Goal: Transaction & Acquisition: Download file/media

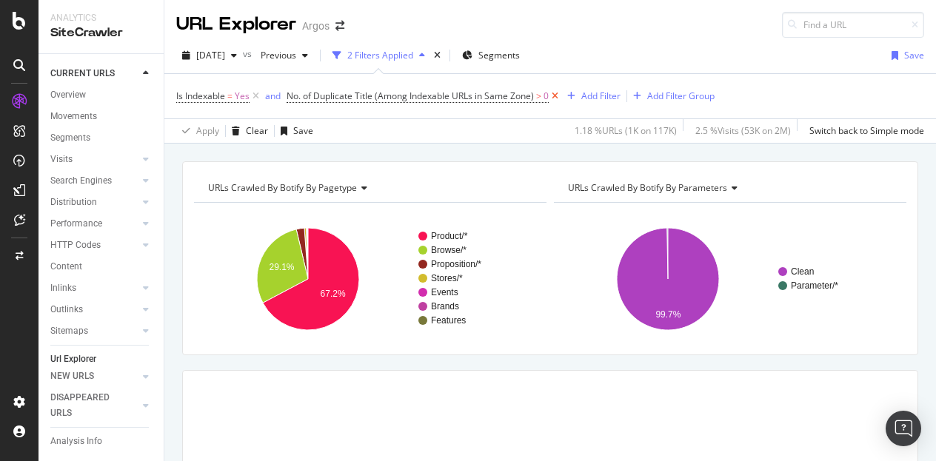
click at [554, 94] on icon at bounding box center [555, 96] width 13 height 15
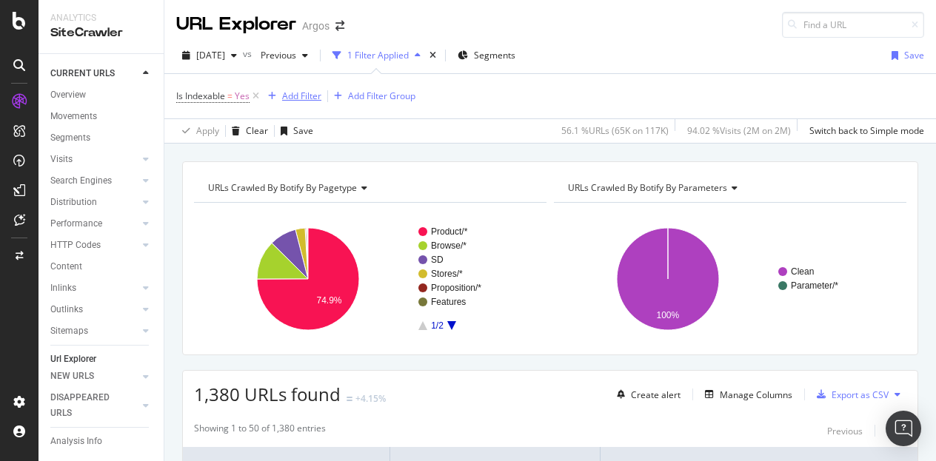
click at [298, 94] on div "Add Filter" at bounding box center [301, 96] width 39 height 13
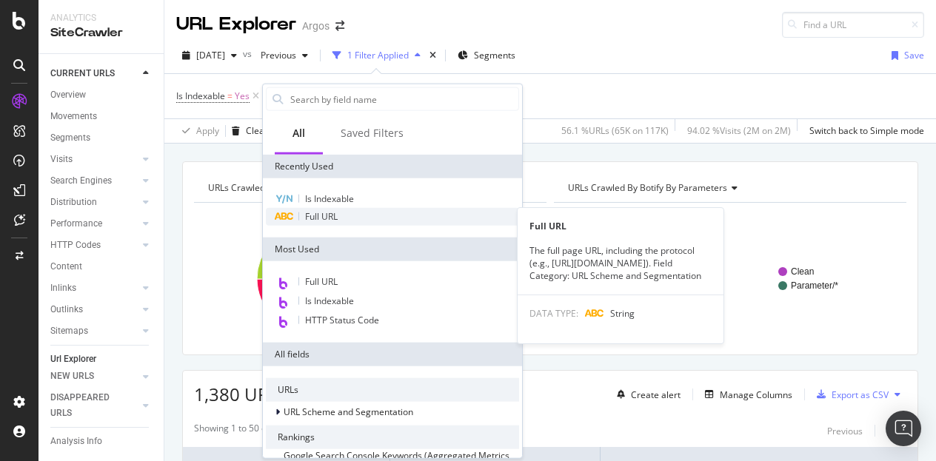
click at [347, 213] on div "Full URL" at bounding box center [392, 217] width 253 height 18
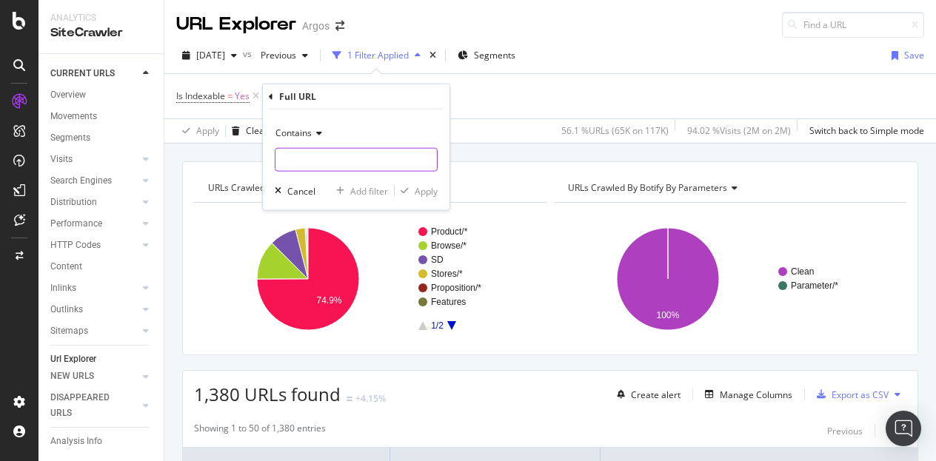
click at [324, 158] on input "text" at bounding box center [356, 160] width 161 height 24
click at [321, 162] on input "/" at bounding box center [346, 160] width 140 height 24
paste input "browse/"
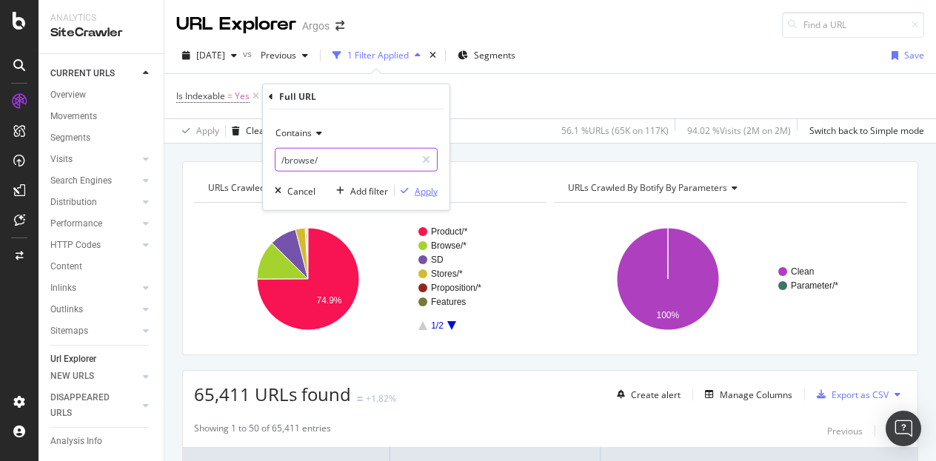
type input "/browse/"
click at [415, 189] on div "Apply" at bounding box center [426, 190] width 23 height 13
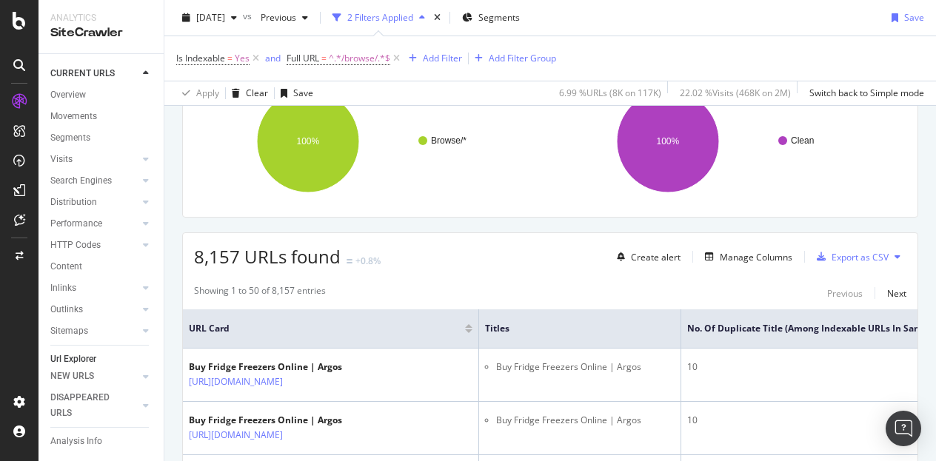
scroll to position [222, 0]
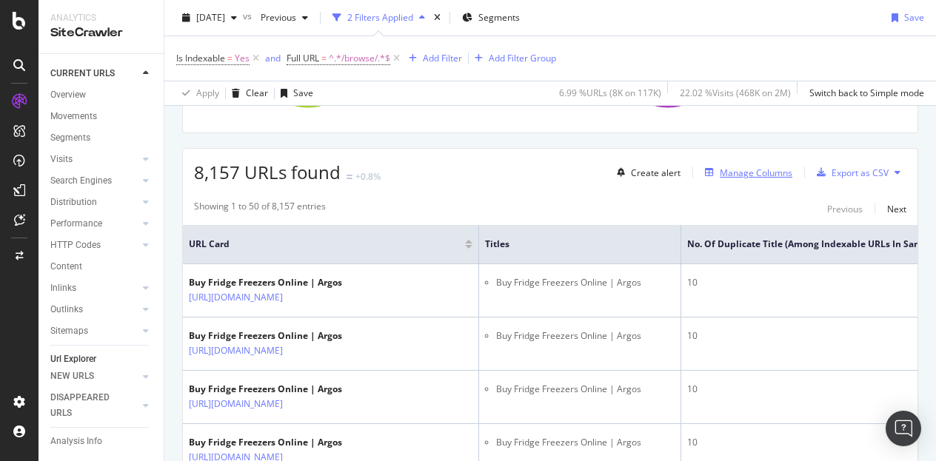
click at [754, 172] on div "Manage Columns" at bounding box center [756, 173] width 73 height 13
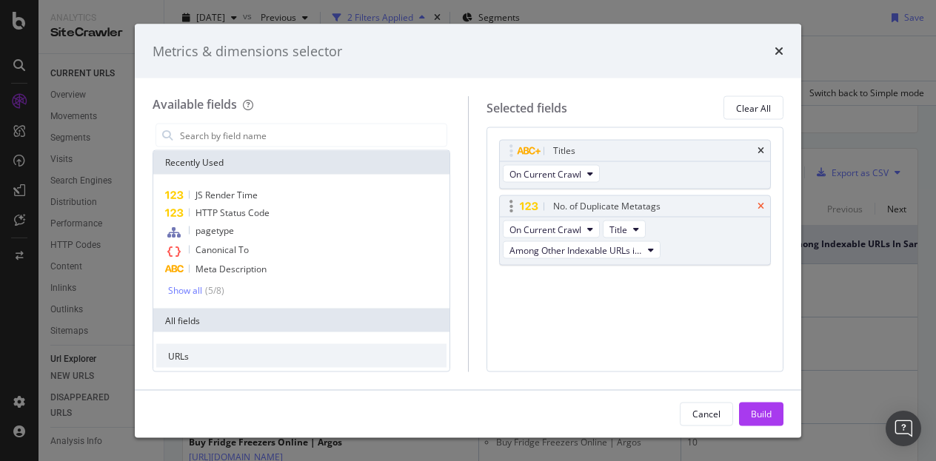
click at [761, 205] on icon "times" at bounding box center [761, 206] width 7 height 9
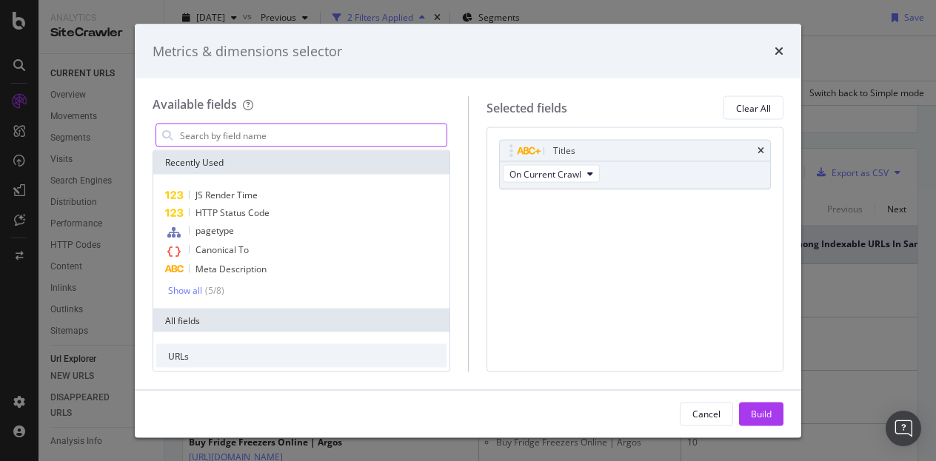
click at [223, 138] on input "modal" at bounding box center [312, 135] width 268 height 22
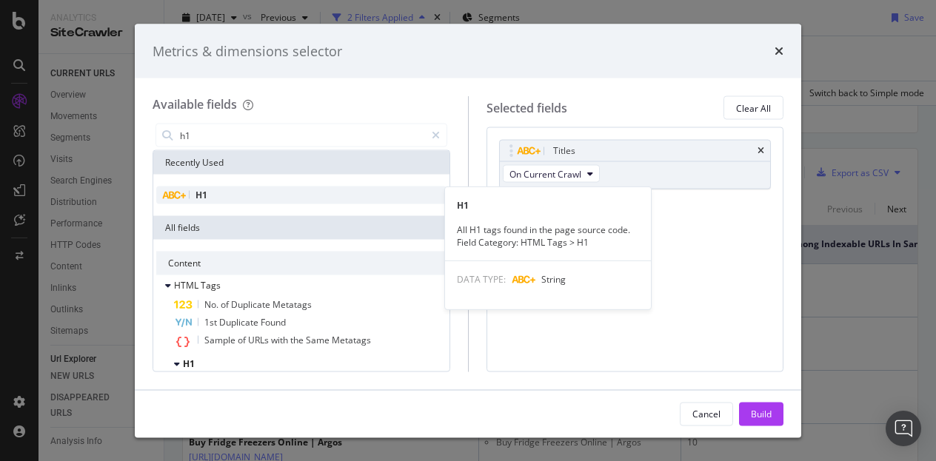
click at [228, 199] on div "H1" at bounding box center [301, 196] width 290 height 18
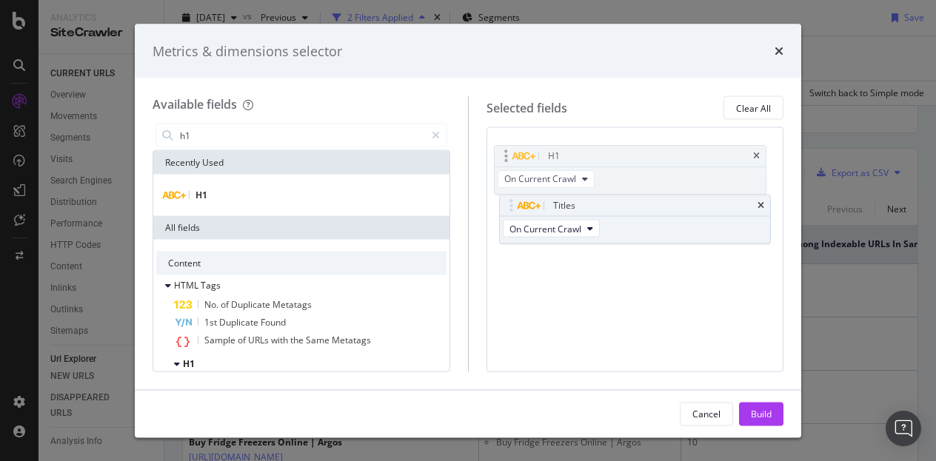
drag, startPoint x: 643, startPoint y: 204, endPoint x: 640, endPoint y: 161, distance: 42.3
click at [640, 161] on body "Analytics SiteCrawler CURRENT URLS Overview Movements Segments Visits Analysis …" at bounding box center [468, 230] width 936 height 461
click at [261, 140] on input "h1" at bounding box center [301, 135] width 247 height 22
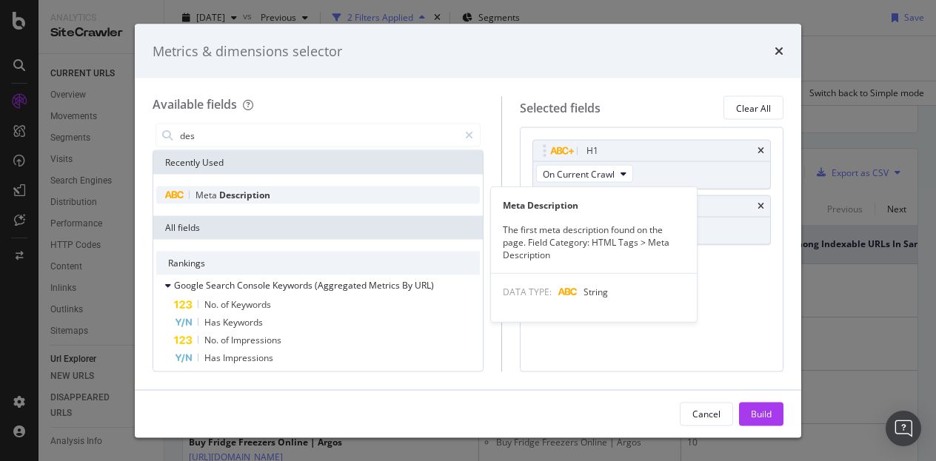
click at [236, 198] on span "Description" at bounding box center [244, 195] width 51 height 13
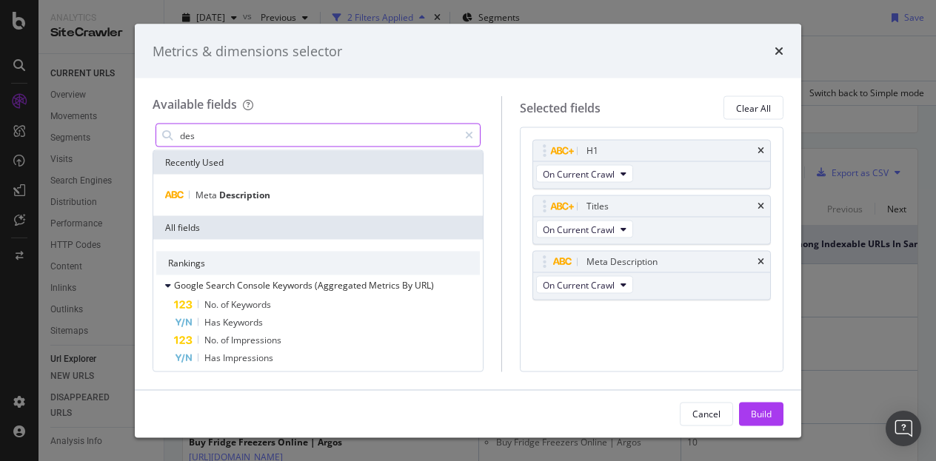
click at [218, 136] on input "des" at bounding box center [318, 135] width 280 height 22
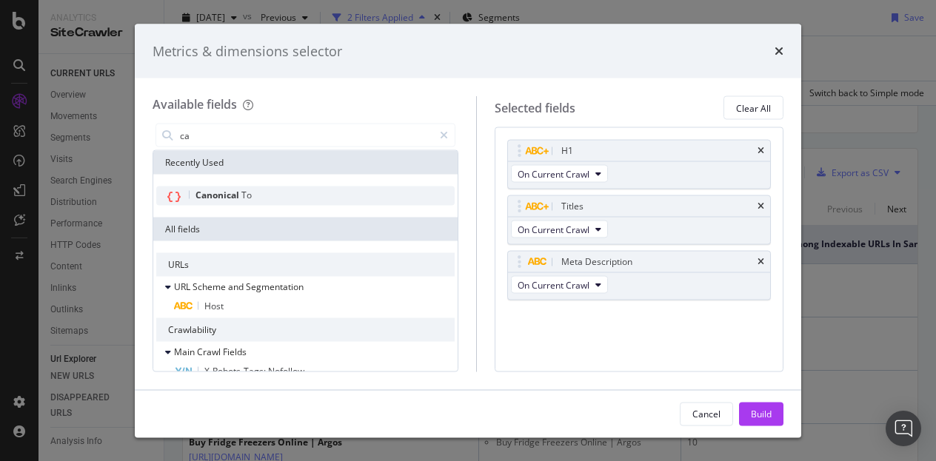
click at [225, 190] on span "Canonical" at bounding box center [219, 195] width 46 height 13
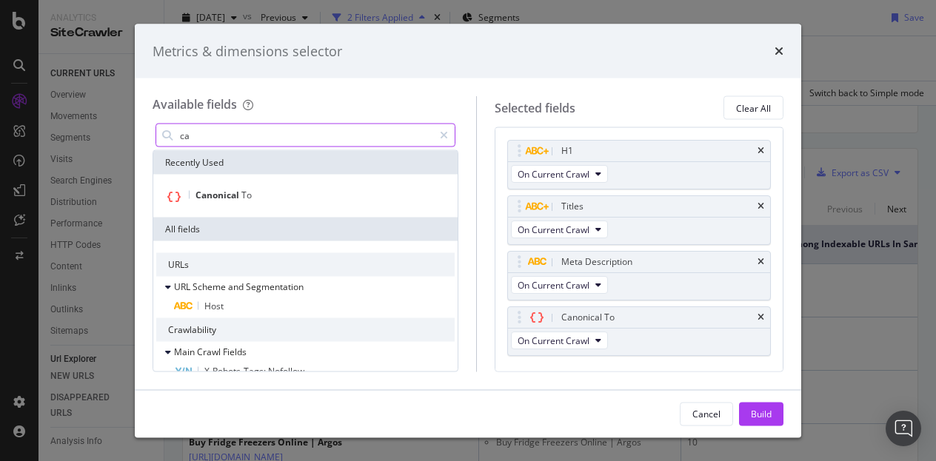
click at [241, 137] on input "ca" at bounding box center [305, 135] width 255 height 22
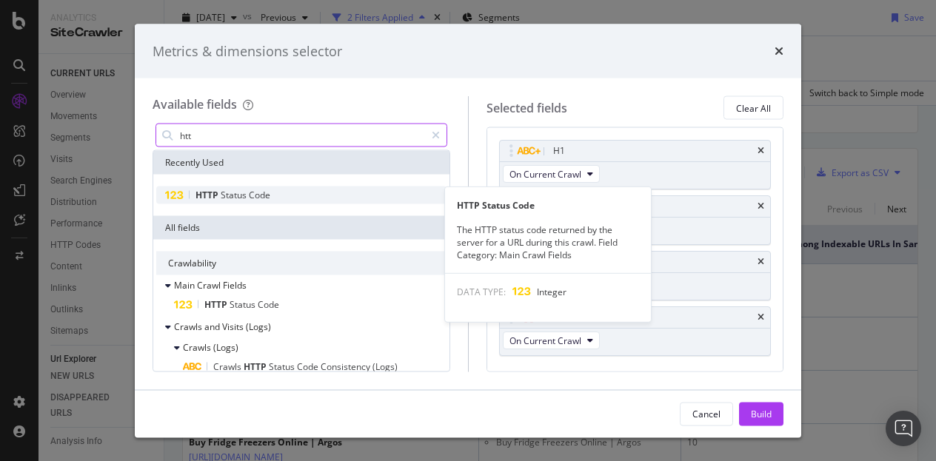
type input "htt"
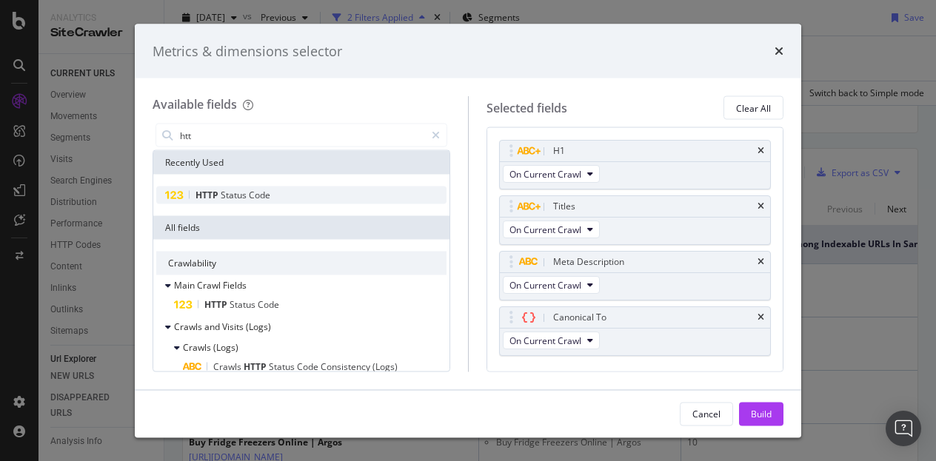
click at [249, 199] on span "Code" at bounding box center [259, 195] width 21 height 13
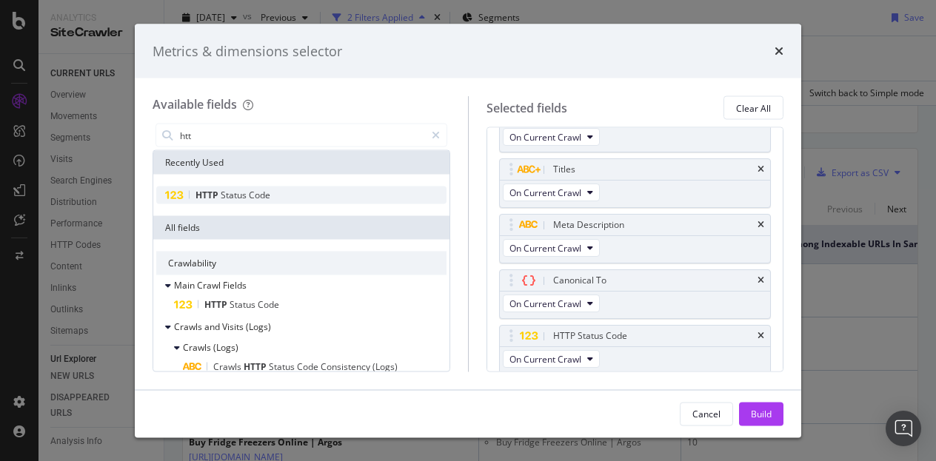
scroll to position [37, 0]
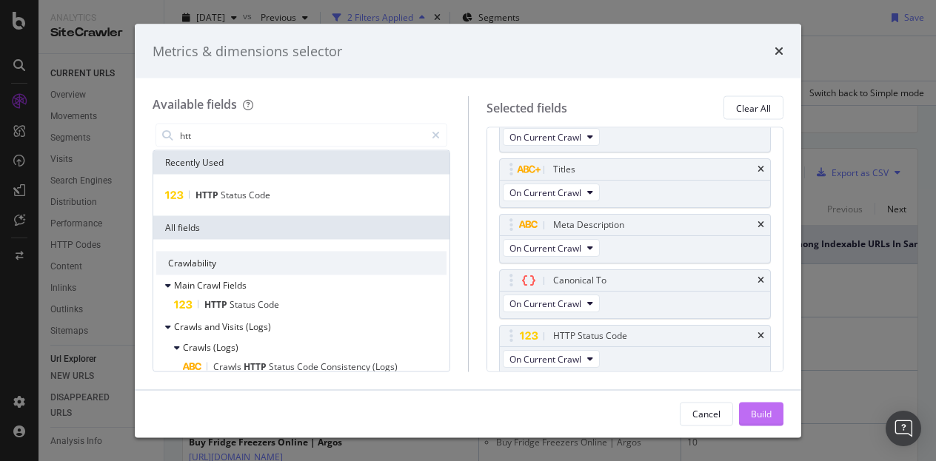
click at [752, 415] on div "Build" at bounding box center [761, 413] width 21 height 13
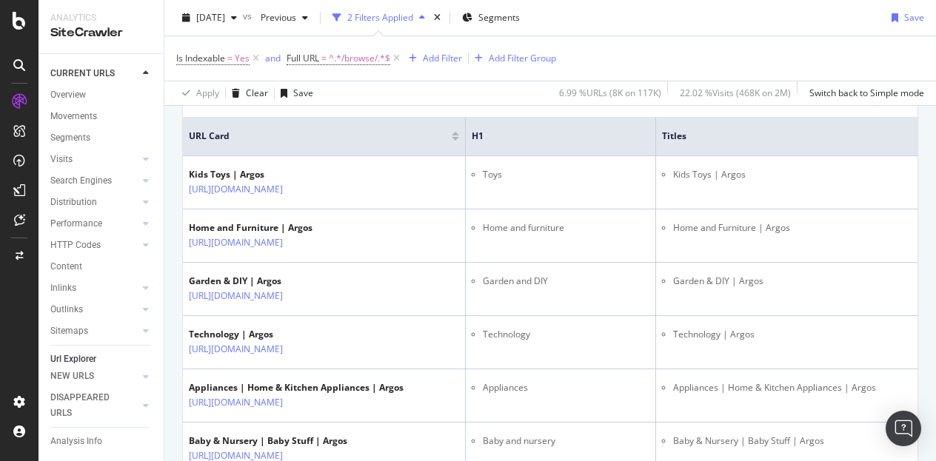
scroll to position [33, 0]
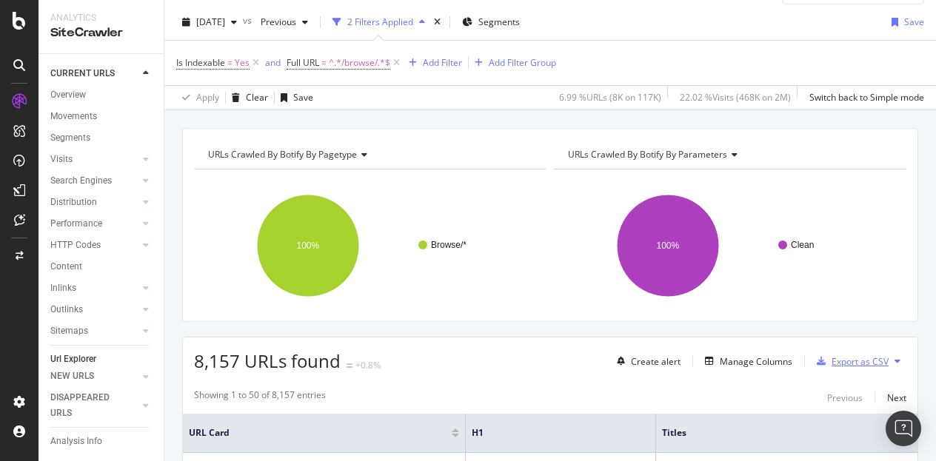
click at [841, 355] on div "Export as CSV" at bounding box center [860, 361] width 57 height 13
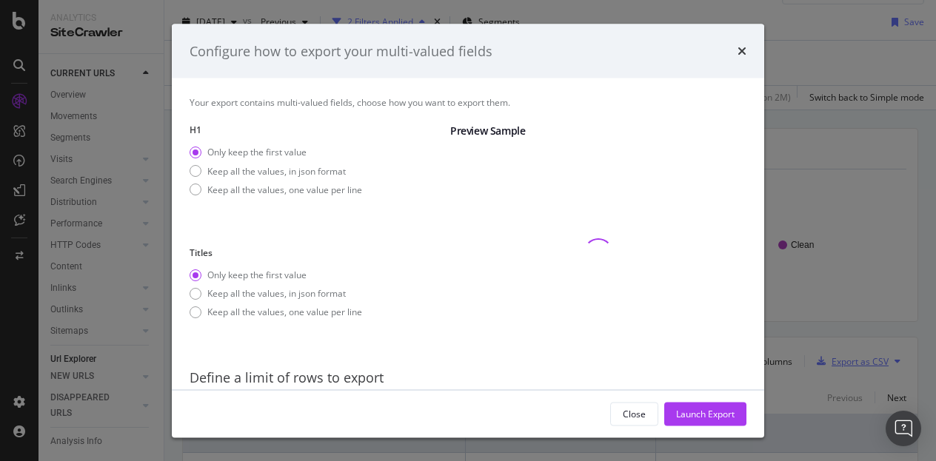
scroll to position [53, 0]
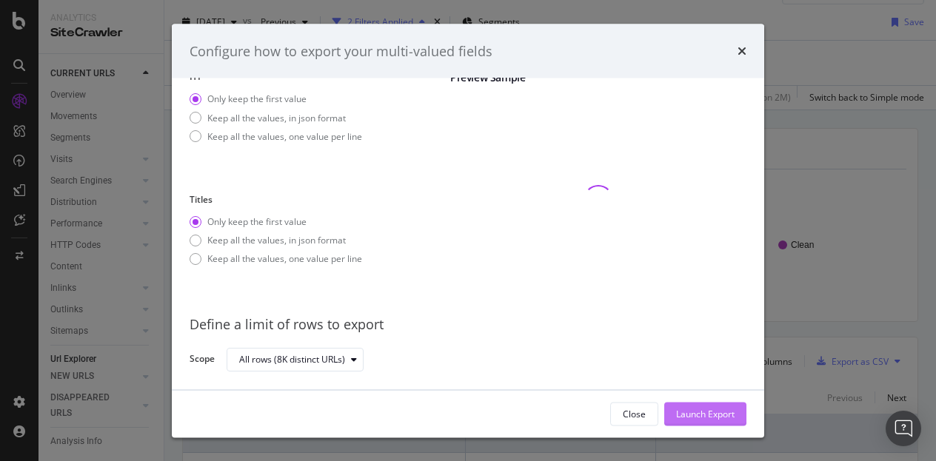
click at [717, 415] on div "Launch Export" at bounding box center [705, 413] width 59 height 13
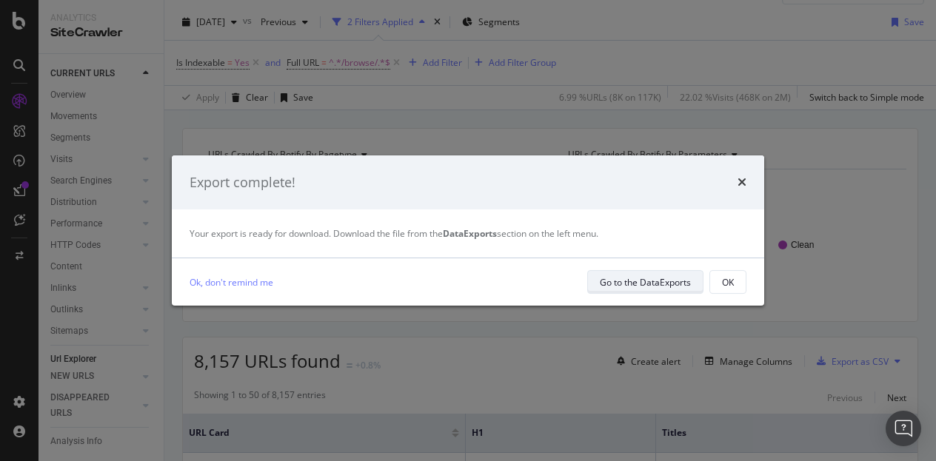
click at [663, 281] on div "Go to the DataExports" at bounding box center [645, 282] width 91 height 13
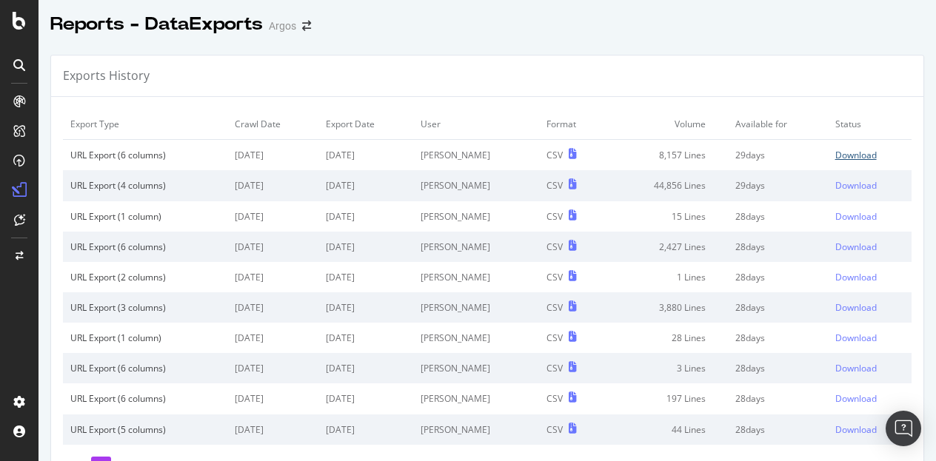
click at [835, 150] on div "Download" at bounding box center [855, 155] width 41 height 13
